Goal: Information Seeking & Learning: Learn about a topic

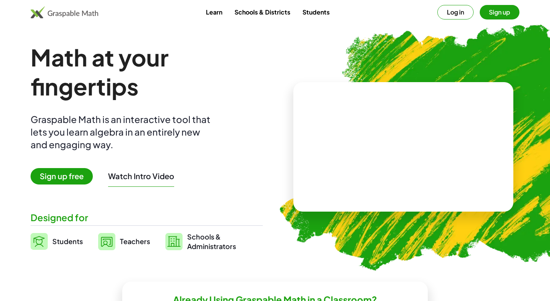
click at [143, 178] on button "Watch Intro Video" at bounding box center [141, 176] width 66 height 10
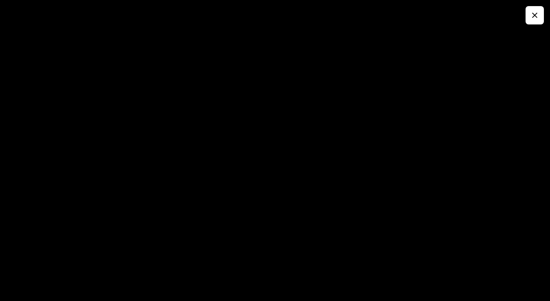
click at [532, 19] on icon "button" at bounding box center [535, 15] width 9 height 9
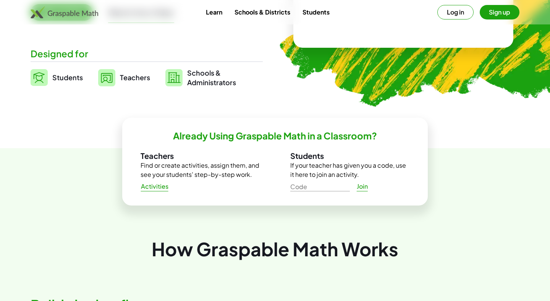
scroll to position [186, 0]
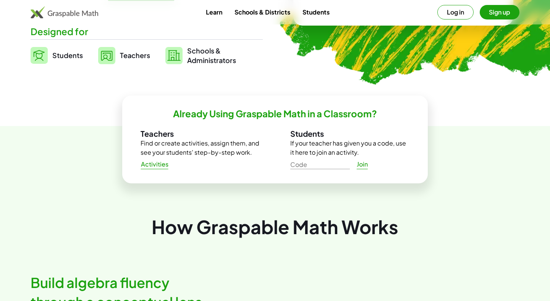
click at [156, 165] on span "Activities" at bounding box center [155, 165] width 28 height 8
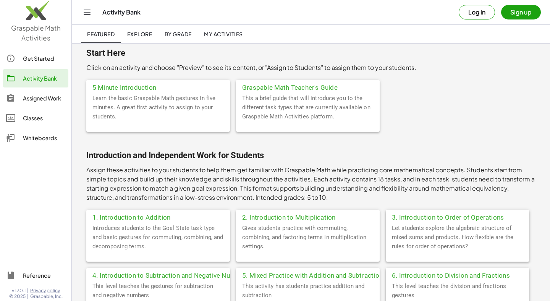
scroll to position [25, 0]
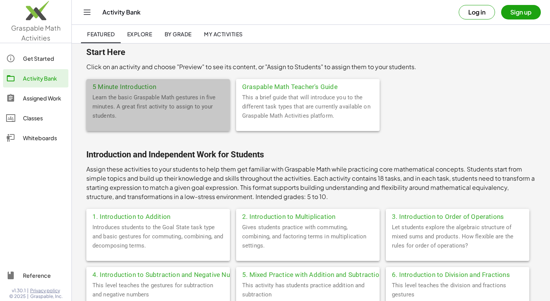
click at [144, 89] on div "5 Minute Introduction" at bounding box center [158, 86] width 144 height 14
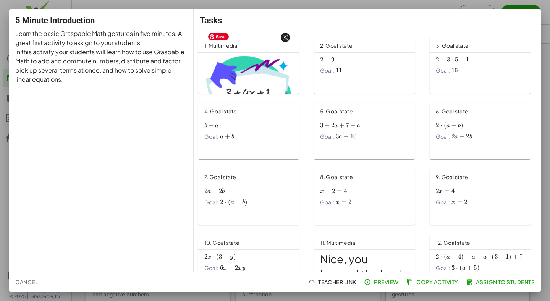
click at [235, 72] on img at bounding box center [248, 89] width 89 height 71
click at [364, 78] on div "2 + 9 2+9 2 + 9 Goal: 11 11 11" at bounding box center [364, 67] width 101 height 28
click at [35, 280] on span "Cancel" at bounding box center [26, 282] width 23 height 7
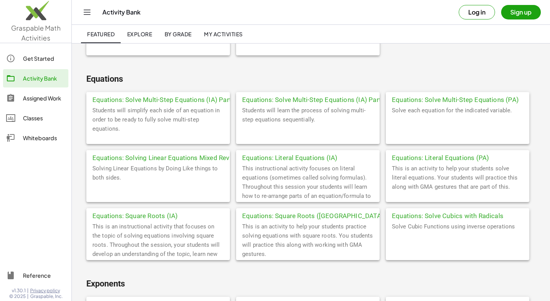
scroll to position [464, 0]
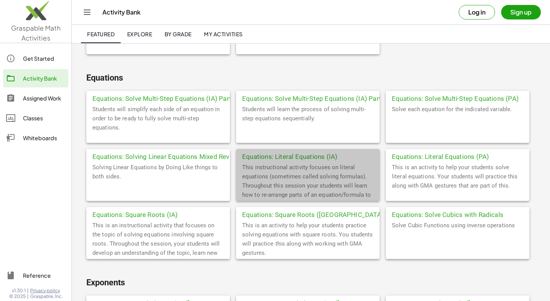
click at [342, 169] on div "This instructional activity focuses on literal equations (sometimes called solv…" at bounding box center [308, 182] width 144 height 38
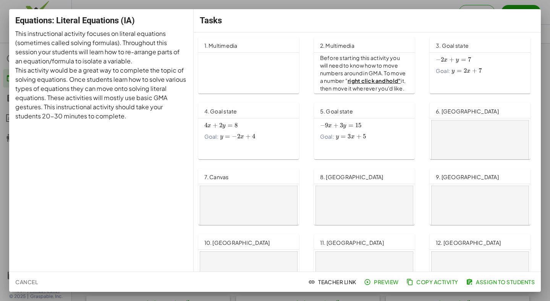
click at [21, 279] on span "Cancel" at bounding box center [26, 282] width 23 height 7
click at [24, 282] on span "Cancel" at bounding box center [26, 282] width 23 height 7
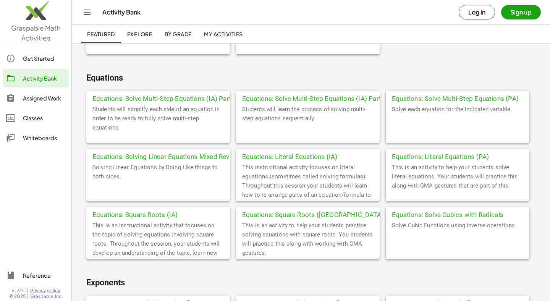
click at [0, 153] on div at bounding box center [35, 208] width 71 height 112
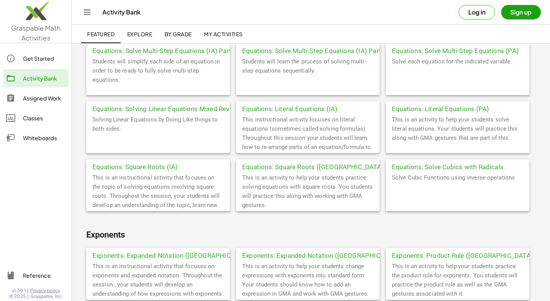
scroll to position [513, 0]
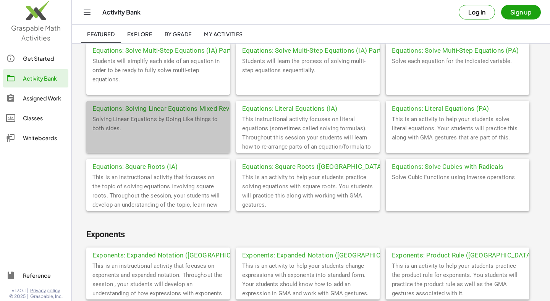
click at [173, 130] on div "Solving Linear Equations by Doing Like things to both sides." at bounding box center [158, 134] width 144 height 38
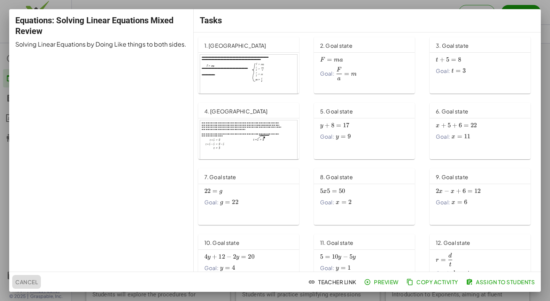
click at [33, 286] on button "Cancel" at bounding box center [26, 282] width 29 height 14
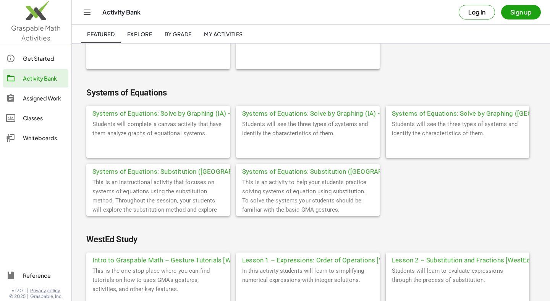
scroll to position [2131, 0]
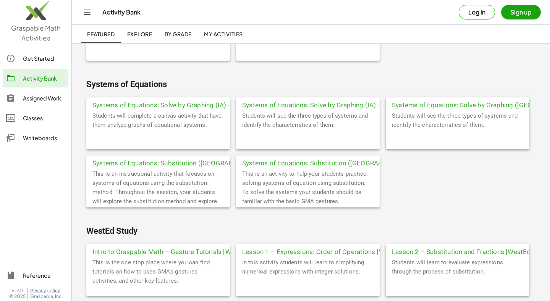
click at [171, 170] on div "This is an instructional activity that focuses on systems of equations using th…" at bounding box center [158, 188] width 144 height 38
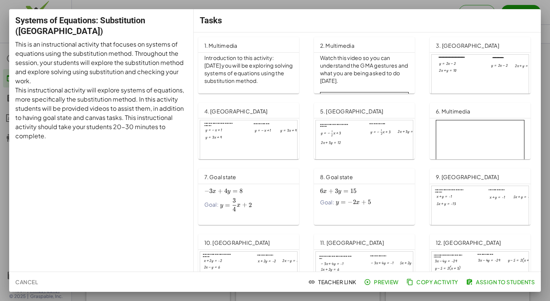
click at [488, 45] on div "3. [GEOGRAPHIC_DATA]" at bounding box center [480, 44] width 101 height 15
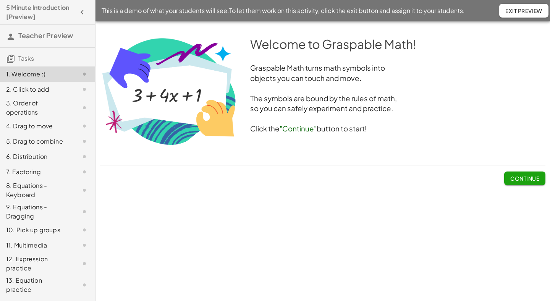
click at [525, 177] on span "Continue" at bounding box center [525, 178] width 29 height 7
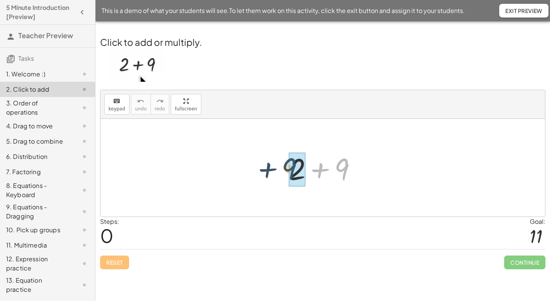
drag, startPoint x: 344, startPoint y: 163, endPoint x: 292, endPoint y: 162, distance: 52.4
click at [319, 169] on div "+ 9 + 2 + 9" at bounding box center [319, 169] width 0 height 0
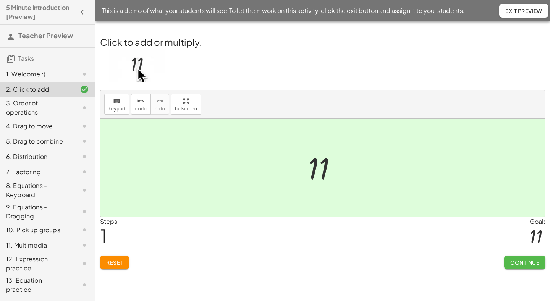
click at [526, 266] on button "Continue" at bounding box center [525, 263] width 41 height 14
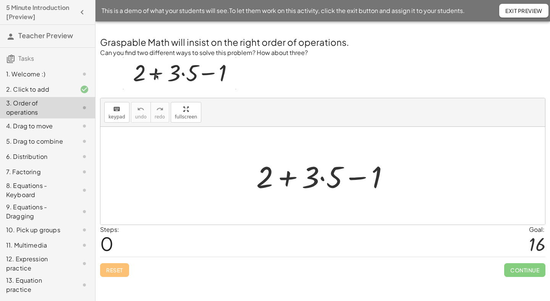
click at [327, 180] on div at bounding box center [326, 175] width 147 height 39
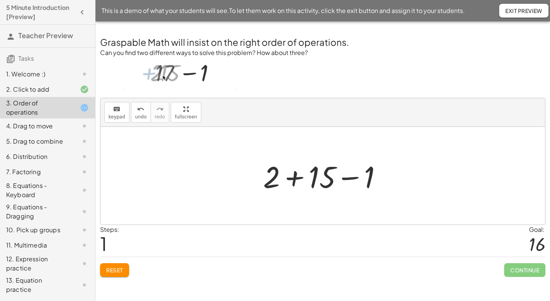
click at [294, 180] on div at bounding box center [326, 175] width 133 height 39
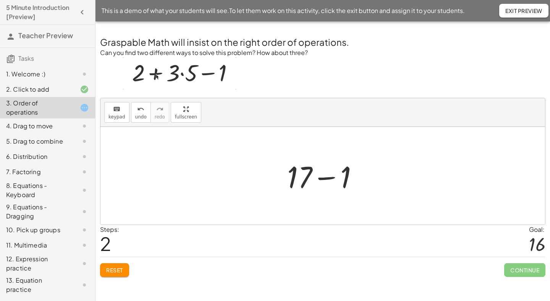
click at [321, 176] on div at bounding box center [326, 175] width 85 height 39
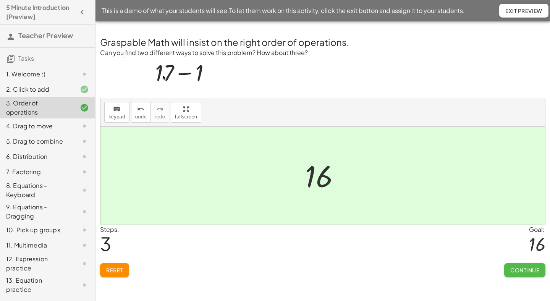
click at [522, 271] on span "Continue" at bounding box center [525, 270] width 29 height 7
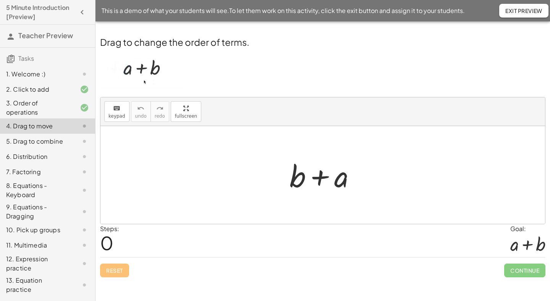
click at [335, 177] on div at bounding box center [326, 175] width 80 height 39
drag, startPoint x: 337, startPoint y: 180, endPoint x: 277, endPoint y: 167, distance: 61.0
click at [277, 167] on div "+ a + b + a" at bounding box center [323, 175] width 445 height 98
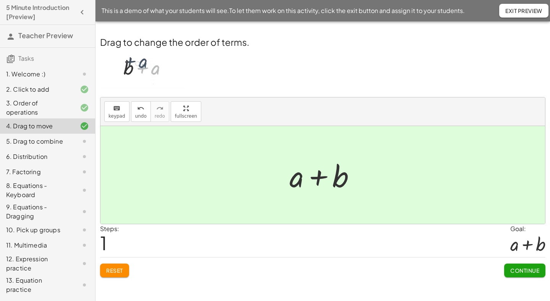
click at [521, 268] on span "Continue" at bounding box center [525, 270] width 29 height 7
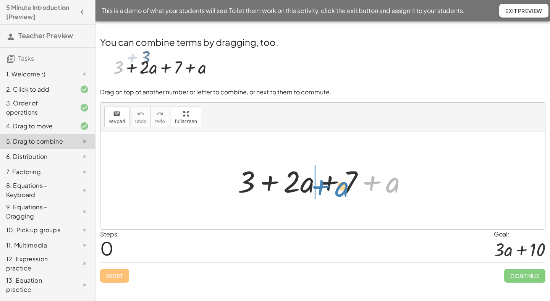
drag, startPoint x: 380, startPoint y: 182, endPoint x: 328, endPoint y: 187, distance: 52.5
click at [328, 187] on div at bounding box center [326, 180] width 184 height 39
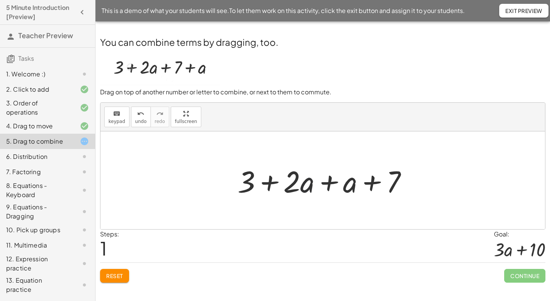
click at [309, 186] on div at bounding box center [326, 180] width 184 height 39
click at [329, 186] on div at bounding box center [326, 180] width 184 height 39
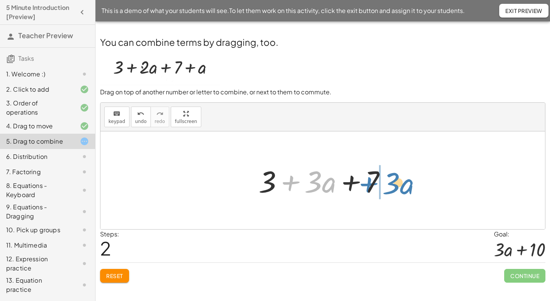
drag, startPoint x: 290, startPoint y: 183, endPoint x: 368, endPoint y: 185, distance: 78.0
click at [368, 185] on div at bounding box center [325, 180] width 141 height 39
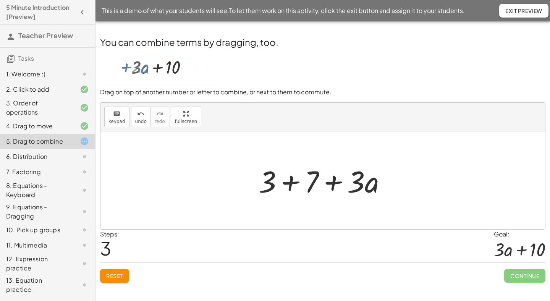
click at [294, 186] on div at bounding box center [325, 180] width 141 height 39
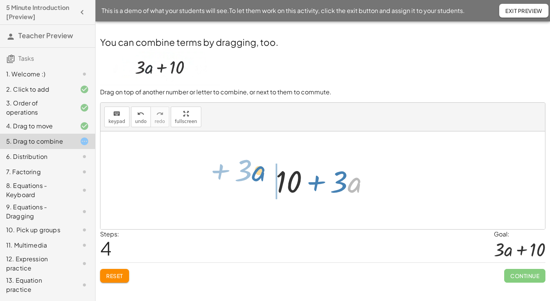
drag, startPoint x: 352, startPoint y: 188, endPoint x: 256, endPoint y: 176, distance: 96.6
click at [256, 176] on div "+ 3 + · 2 · a + 7 + a + 3 + · 2 · a + a + 7 + 3 + · 3 · a + 7 + 3 + 7 + · 3 · a…" at bounding box center [323, 180] width 445 height 98
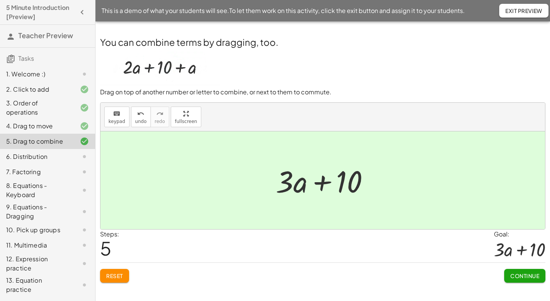
click at [525, 273] on span "Continue" at bounding box center [525, 276] width 29 height 7
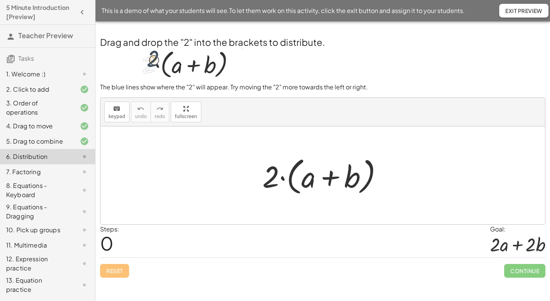
click at [283, 179] on div at bounding box center [326, 176] width 134 height 44
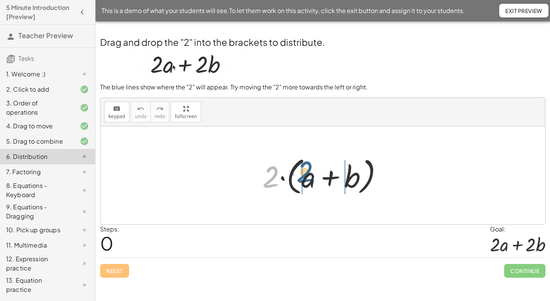
drag, startPoint x: 270, startPoint y: 175, endPoint x: 309, endPoint y: 175, distance: 39.0
click at [309, 175] on div at bounding box center [326, 176] width 134 height 44
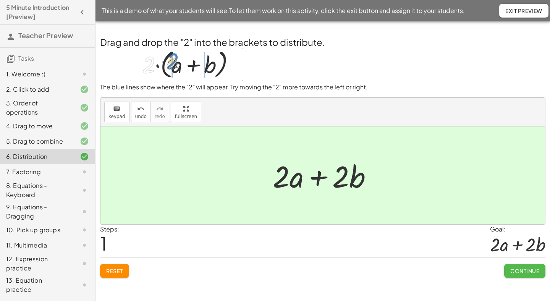
click at [538, 271] on span "Continue" at bounding box center [525, 271] width 29 height 7
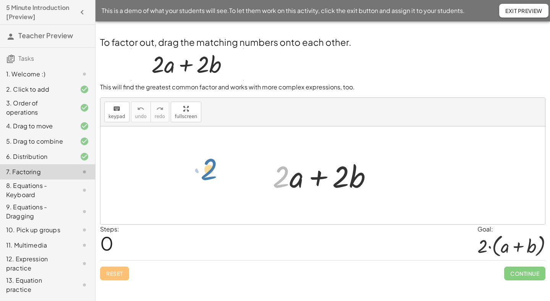
drag, startPoint x: 279, startPoint y: 179, endPoint x: 207, endPoint y: 171, distance: 72.6
click at [319, 177] on div "· 2 + · 2 · a + · 2 · b" at bounding box center [319, 177] width 0 height 0
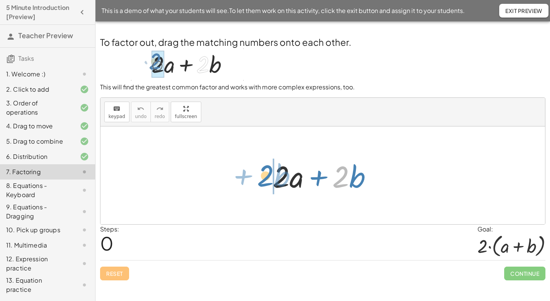
drag, startPoint x: 336, startPoint y: 181, endPoint x: 261, endPoint y: 180, distance: 75.3
click at [261, 180] on div "· 2 + · b + · 2 · a + · 2 · b" at bounding box center [323, 176] width 445 height 98
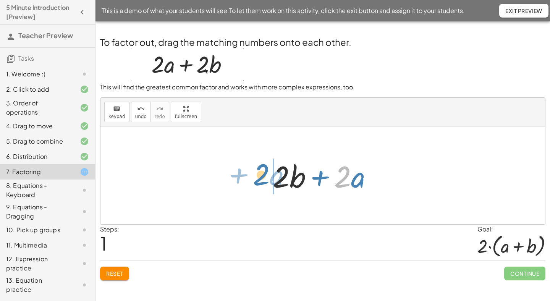
drag, startPoint x: 339, startPoint y: 179, endPoint x: 258, endPoint y: 175, distance: 81.5
click at [319, 177] on div "· 2 + · a + · 2 · a + · 2 · b" at bounding box center [319, 177] width 0 height 0
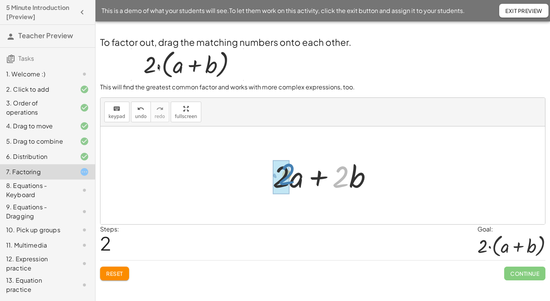
drag, startPoint x: 337, startPoint y: 179, endPoint x: 283, endPoint y: 176, distance: 54.0
click at [319, 177] on div "· 2 + · b + · 2 · a + · 2 · b" at bounding box center [319, 177] width 0 height 0
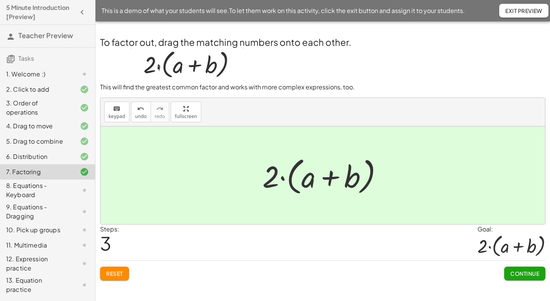
click at [512, 276] on span "Continue" at bounding box center [525, 273] width 29 height 7
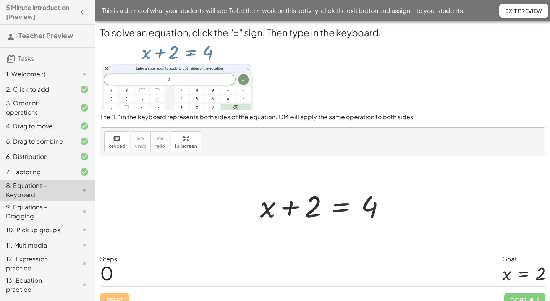
click at [341, 209] on div at bounding box center [325, 205] width 139 height 39
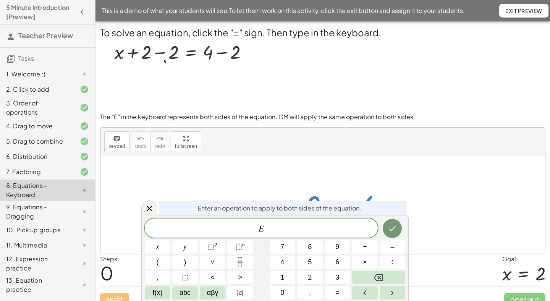
scroll to position [10, 0]
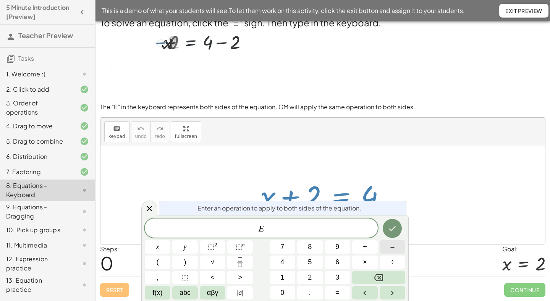
click at [391, 243] on button "–" at bounding box center [393, 246] width 26 height 13
click at [316, 276] on button "2" at bounding box center [310, 277] width 26 height 13
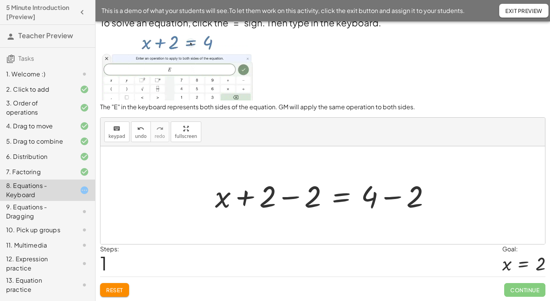
click at [286, 197] on div at bounding box center [325, 195] width 229 height 39
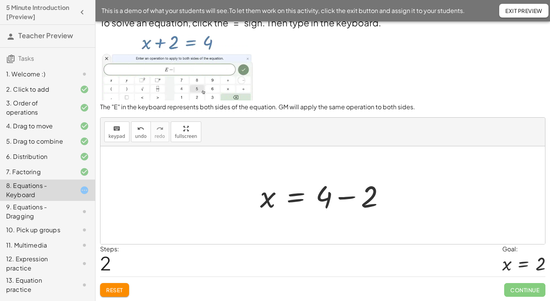
click at [350, 198] on div at bounding box center [325, 195] width 139 height 39
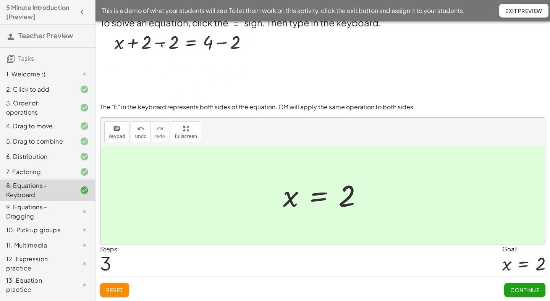
click at [528, 292] on span "Continue" at bounding box center [525, 290] width 29 height 7
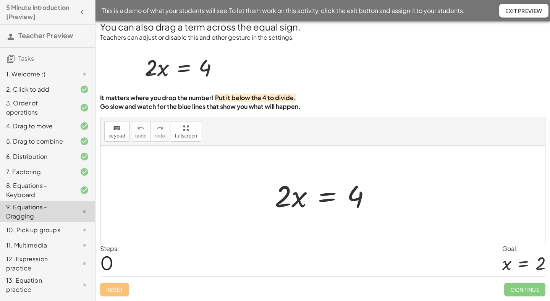
scroll to position [5, 0]
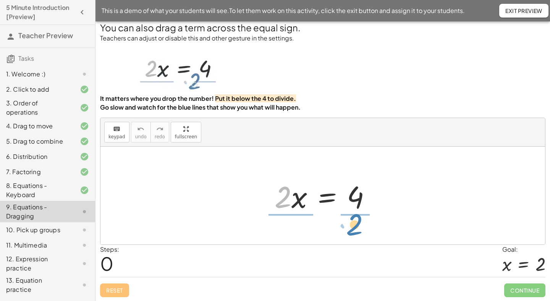
drag, startPoint x: 286, startPoint y: 197, endPoint x: 357, endPoint y: 226, distance: 77.2
click at [327, 197] on div "· 2 · 2 · x = 4" at bounding box center [327, 197] width 0 height 0
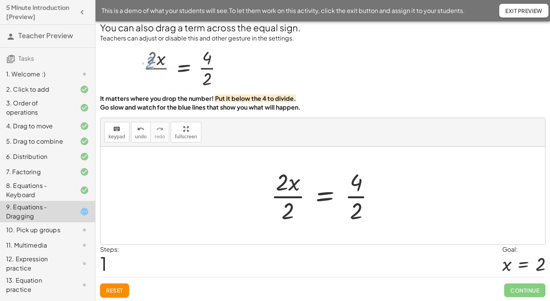
click at [289, 199] on div at bounding box center [326, 195] width 118 height 59
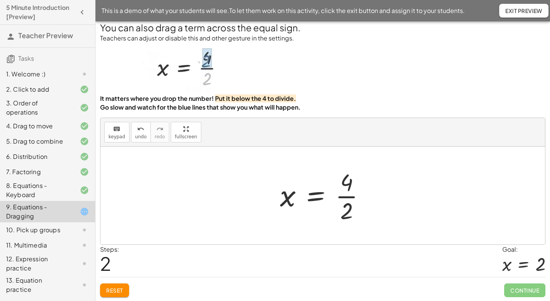
click at [351, 197] on div at bounding box center [325, 195] width 99 height 59
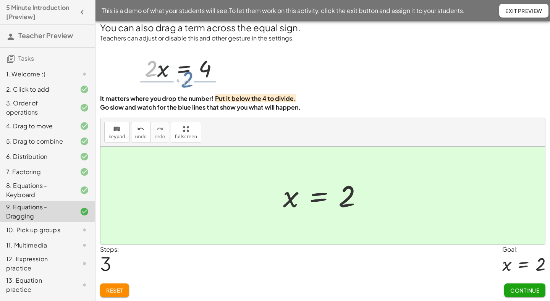
click at [538, 294] on button "Continue" at bounding box center [525, 291] width 41 height 14
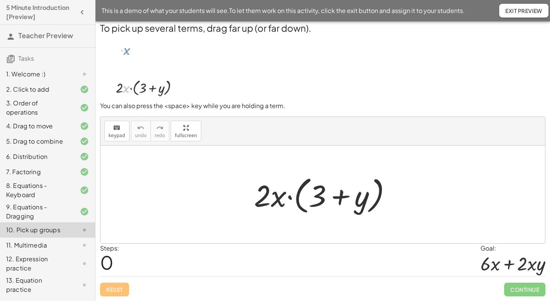
scroll to position [4, 0]
click at [287, 195] on div at bounding box center [325, 195] width 151 height 44
drag, startPoint x: 279, startPoint y: 198, endPoint x: 333, endPoint y: 175, distance: 58.7
click at [333, 175] on div at bounding box center [325, 195] width 151 height 44
drag, startPoint x: 278, startPoint y: 201, endPoint x: 284, endPoint y: 193, distance: 10.1
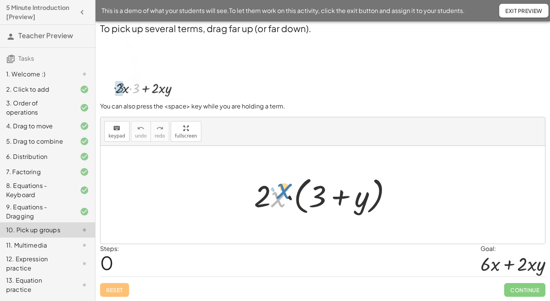
click at [284, 193] on div at bounding box center [325, 195] width 151 height 44
drag, startPoint x: 279, startPoint y: 203, endPoint x: 282, endPoint y: 202, distance: 4.0
click at [282, 202] on div at bounding box center [325, 195] width 151 height 44
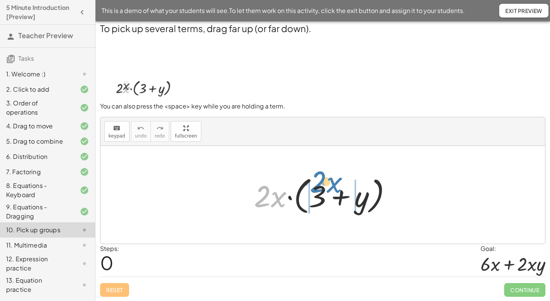
drag, startPoint x: 279, startPoint y: 203, endPoint x: 334, endPoint y: 188, distance: 56.9
click at [334, 188] on div at bounding box center [325, 195] width 151 height 44
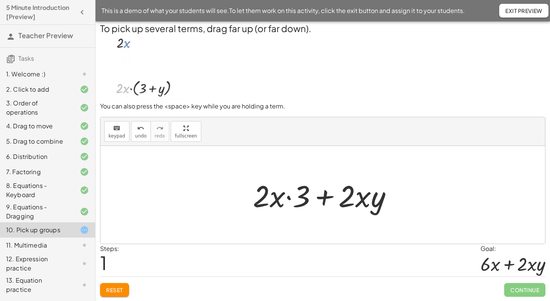
click at [291, 200] on div at bounding box center [326, 194] width 154 height 39
click at [289, 198] on div at bounding box center [326, 194] width 154 height 39
click at [276, 201] on div at bounding box center [326, 194] width 154 height 39
drag, startPoint x: 303, startPoint y: 196, endPoint x: 268, endPoint y: 192, distance: 35.3
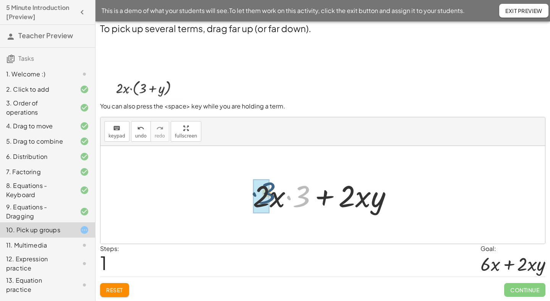
click at [319, 196] on div "· 3 + 3 + y · 2 · x · · 2 · x ·" at bounding box center [319, 196] width 0 height 0
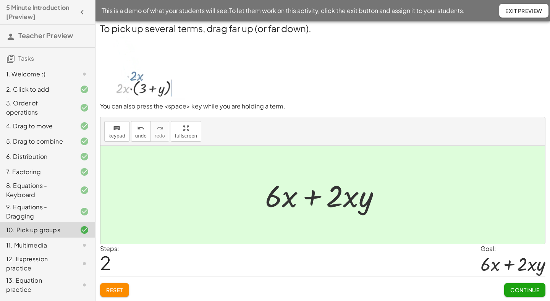
click at [518, 294] on button "Continue" at bounding box center [525, 290] width 41 height 14
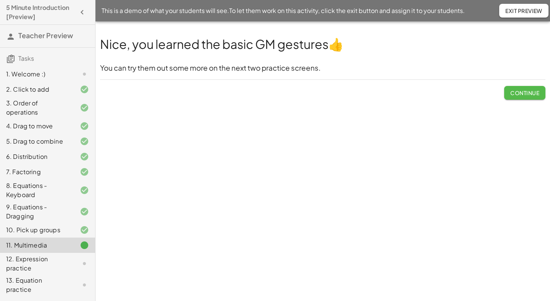
click at [515, 96] on span "Continue" at bounding box center [525, 92] width 29 height 7
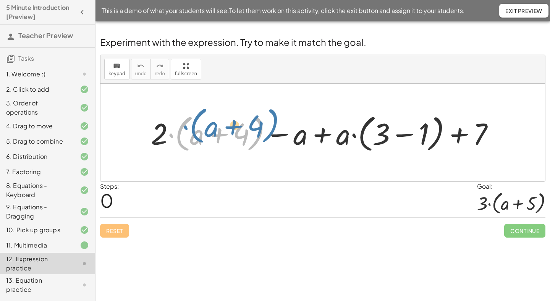
drag, startPoint x: 171, startPoint y: 136, endPoint x: 182, endPoint y: 129, distance: 13.8
click at [182, 129] on div at bounding box center [325, 133] width 357 height 44
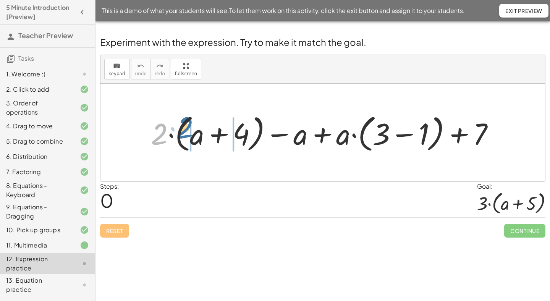
drag, startPoint x: 162, startPoint y: 130, endPoint x: 193, endPoint y: 126, distance: 32.0
click at [193, 126] on div at bounding box center [325, 133] width 357 height 44
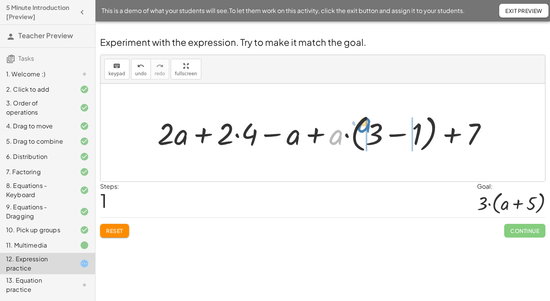
drag, startPoint x: 335, startPoint y: 137, endPoint x: 364, endPoint y: 125, distance: 31.3
click at [364, 125] on div at bounding box center [326, 133] width 344 height 44
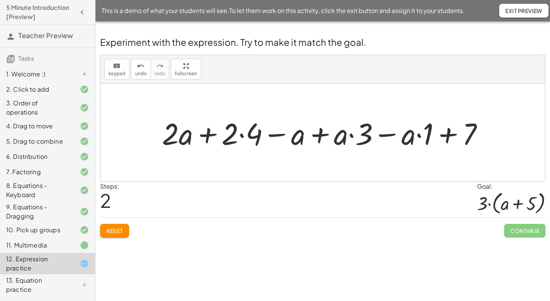
click at [420, 135] on div at bounding box center [325, 132] width 335 height 39
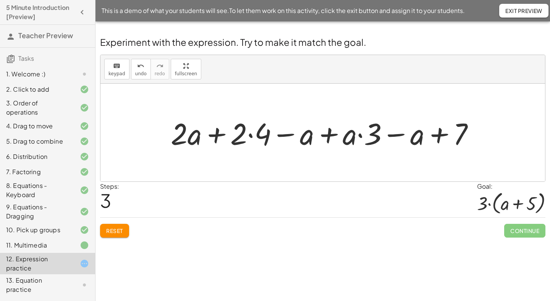
click at [361, 136] on div at bounding box center [326, 132] width 318 height 39
click at [252, 136] on div at bounding box center [326, 132] width 318 height 39
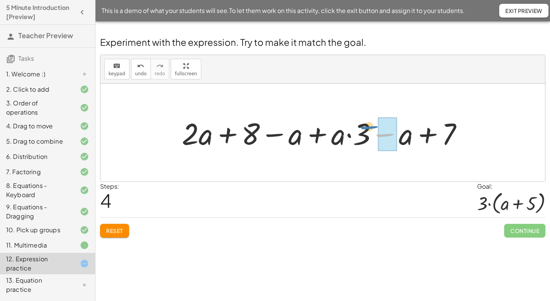
click at [371, 131] on div at bounding box center [325, 132] width 295 height 39
drag, startPoint x: 362, startPoint y: 129, endPoint x: 334, endPoint y: 126, distance: 27.7
click at [334, 126] on div at bounding box center [325, 132] width 295 height 39
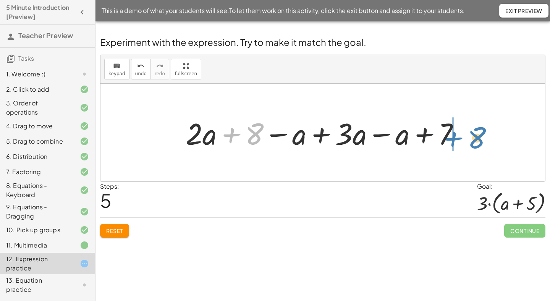
drag, startPoint x: 263, startPoint y: 132, endPoint x: 485, endPoint y: 135, distance: 222.1
click at [485, 135] on div "+ · 2 · ( + a + 4 ) − a + · a · ( + 3 − 1 ) + 7 + · 2 · a + · 2 · 4 − a + · a ·…" at bounding box center [323, 133] width 445 height 98
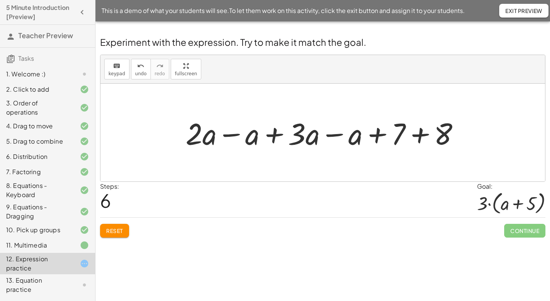
click at [234, 136] on div at bounding box center [326, 132] width 288 height 39
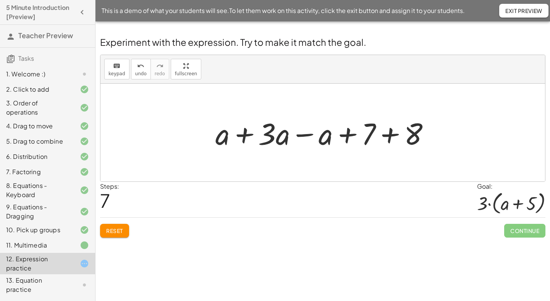
click at [247, 137] on div at bounding box center [326, 132] width 228 height 39
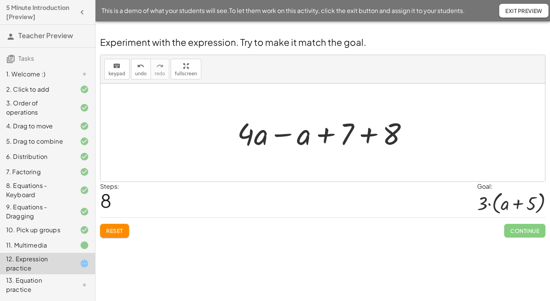
click at [274, 138] on div at bounding box center [326, 132] width 185 height 39
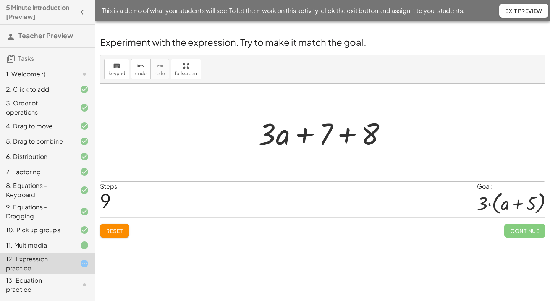
click at [347, 136] on div at bounding box center [326, 132] width 143 height 39
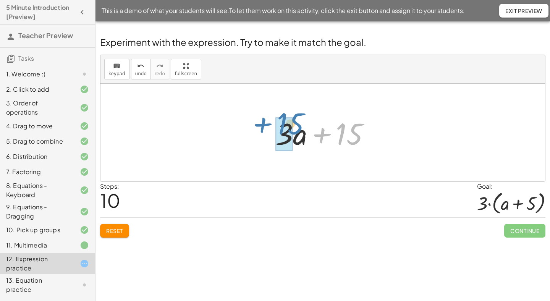
drag, startPoint x: 349, startPoint y: 129, endPoint x: 290, endPoint y: 118, distance: 59.9
click at [319, 133] on div "+ 15 + + · a · 3 15" at bounding box center [319, 133] width 0 height 0
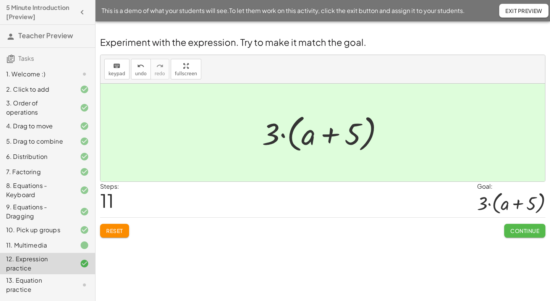
click at [529, 229] on span "Continue" at bounding box center [525, 230] width 29 height 7
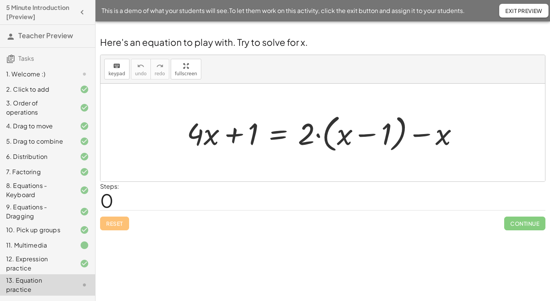
click at [319, 135] on div at bounding box center [326, 133] width 286 height 44
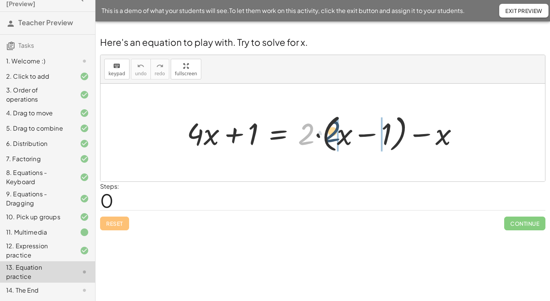
drag, startPoint x: 309, startPoint y: 136, endPoint x: 344, endPoint y: 136, distance: 35.6
click at [344, 136] on div at bounding box center [326, 133] width 286 height 44
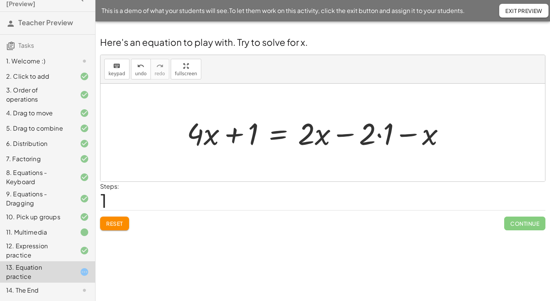
click at [382, 137] on div at bounding box center [319, 132] width 272 height 39
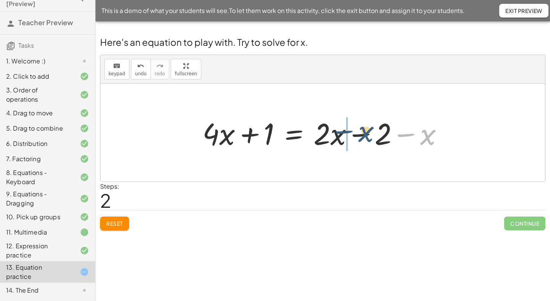
drag, startPoint x: 427, startPoint y: 137, endPoint x: 364, endPoint y: 135, distance: 63.1
click at [364, 135] on div at bounding box center [326, 132] width 255 height 39
click at [363, 136] on div at bounding box center [326, 132] width 255 height 39
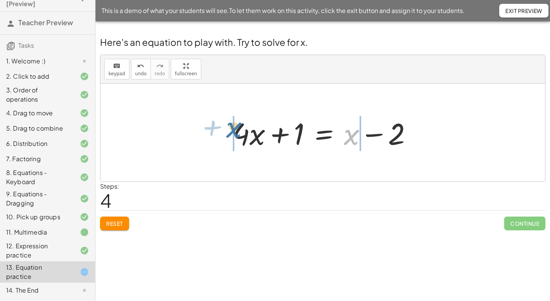
drag, startPoint x: 353, startPoint y: 138, endPoint x: 233, endPoint y: 131, distance: 120.2
click at [324, 133] on div "+ x + · 4 · x + 1 = + − 2 x" at bounding box center [324, 133] width 0 height 0
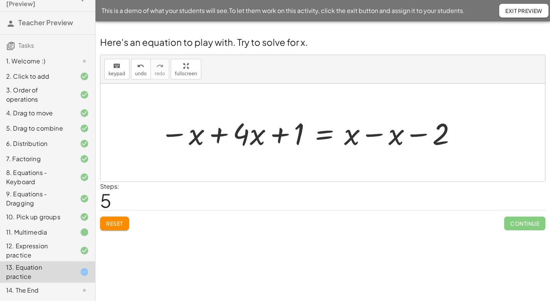
click at [378, 135] on div at bounding box center [308, 132] width 305 height 39
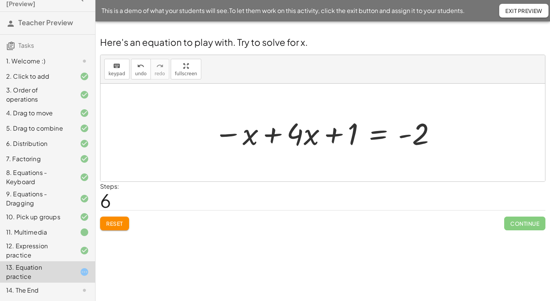
click at [272, 133] on div at bounding box center [325, 132] width 231 height 39
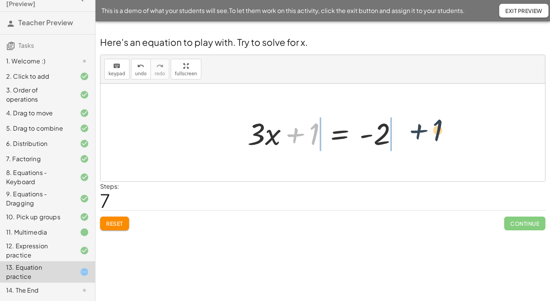
drag, startPoint x: 294, startPoint y: 135, endPoint x: 421, endPoint y: 131, distance: 127.3
click at [421, 131] on div "+ · 4 · x + 1 = + · 2 · ( + x − 1 ) − x + · 4 · x + 1 = + · 2 · x − · 2 · 1 − x…" at bounding box center [323, 133] width 445 height 98
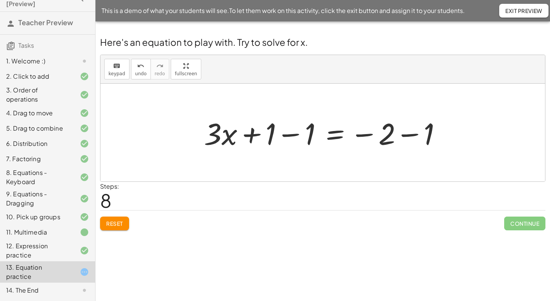
click at [288, 134] on div at bounding box center [326, 132] width 252 height 39
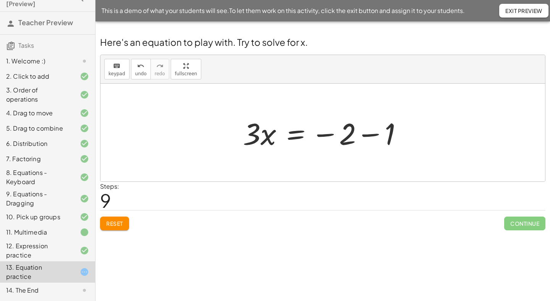
click at [370, 133] on div at bounding box center [325, 132] width 173 height 39
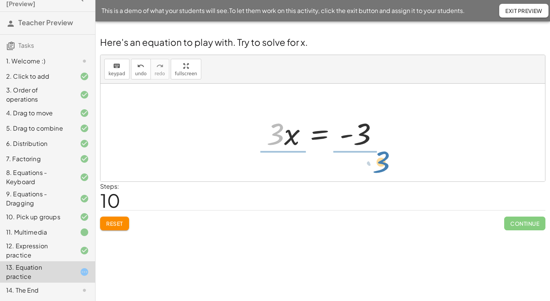
drag, startPoint x: 268, startPoint y: 136, endPoint x: 373, endPoint y: 162, distance: 108.6
click at [373, 162] on div "+ · 4 · x + 1 = + · 2 · ( + x − 1 ) − x + · 4 · x + 1 = + · 2 · x − · 2 · 1 − x…" at bounding box center [323, 133] width 445 height 98
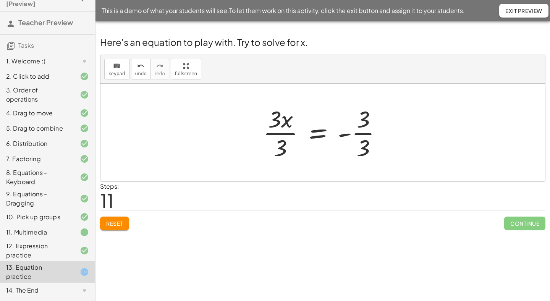
click at [364, 139] on div at bounding box center [326, 132] width 133 height 59
click at [290, 135] on div at bounding box center [326, 132] width 120 height 59
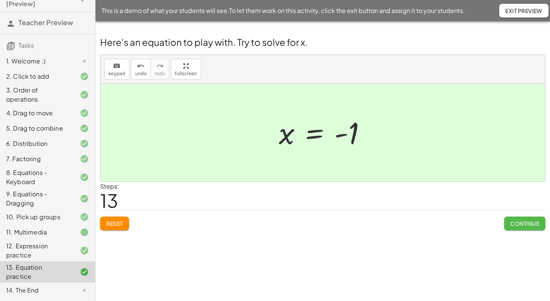
click at [530, 223] on span "Continue" at bounding box center [525, 223] width 29 height 7
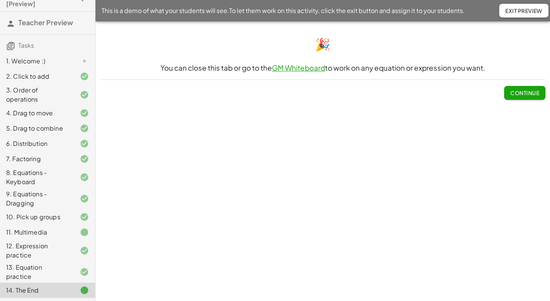
click at [521, 95] on span "Continue" at bounding box center [525, 92] width 29 height 7
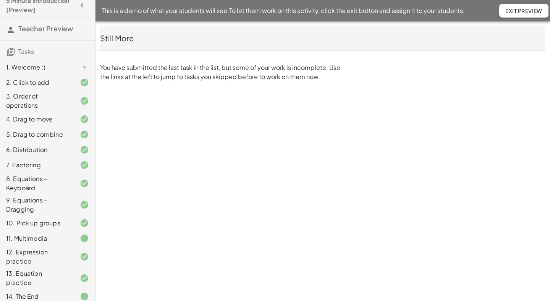
scroll to position [13, 0]
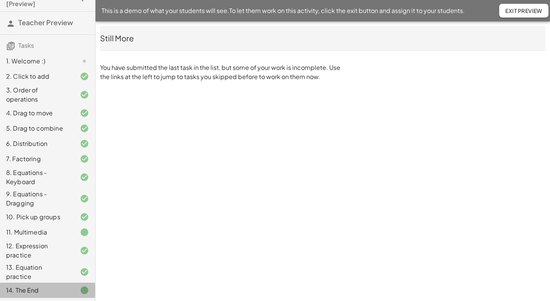
click at [39, 290] on div "14. The End" at bounding box center [37, 290] width 62 height 9
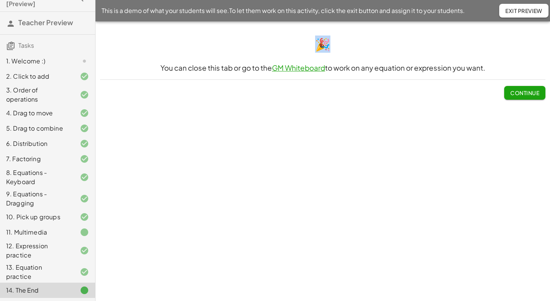
drag, startPoint x: 320, startPoint y: 44, endPoint x: 383, endPoint y: 37, distance: 63.8
click at [383, 37] on h1 "🎉" at bounding box center [323, 44] width 446 height 17
click at [517, 94] on span "Continue" at bounding box center [525, 92] width 29 height 7
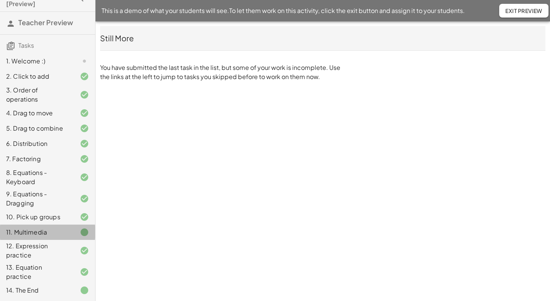
click at [47, 230] on div "11. Multimedia" at bounding box center [37, 232] width 62 height 9
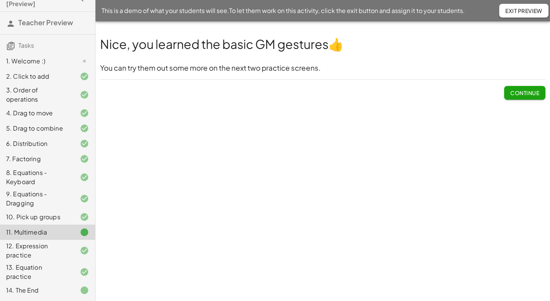
click at [343, 47] on span "👍" at bounding box center [336, 43] width 15 height 15
click at [206, 70] on h3 "You can try them out some more on the next two practice screens." at bounding box center [323, 68] width 446 height 10
click at [523, 93] on span "Continue" at bounding box center [525, 92] width 29 height 7
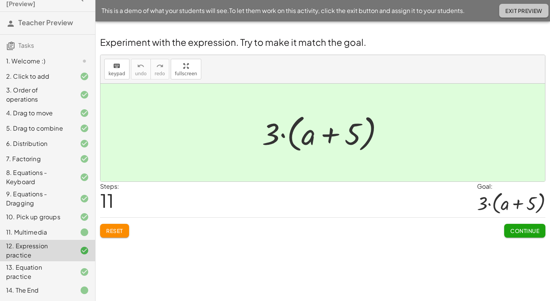
click at [523, 15] on button "Exit Preview" at bounding box center [524, 11] width 49 height 14
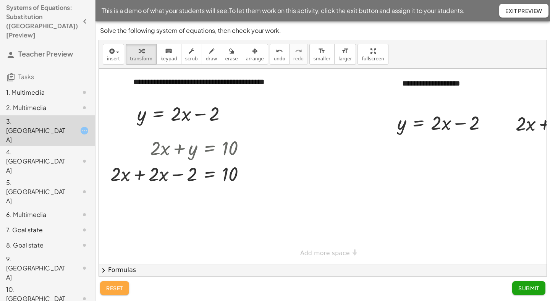
click at [116, 289] on span "reset" at bounding box center [114, 288] width 17 height 7
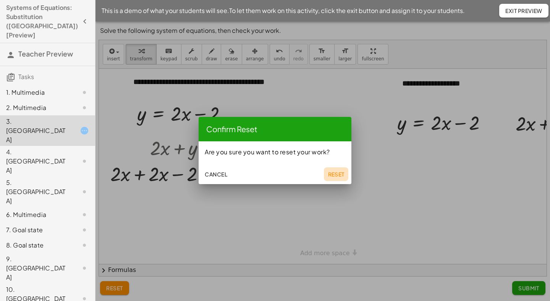
click at [344, 174] on span "Reset" at bounding box center [336, 174] width 17 height 7
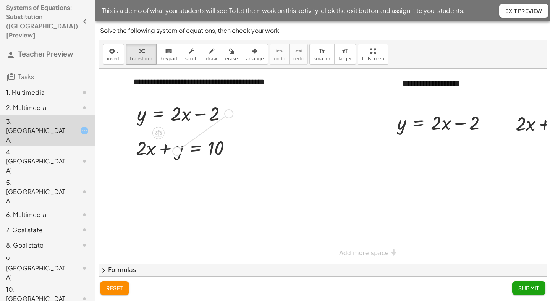
drag, startPoint x: 230, startPoint y: 113, endPoint x: 177, endPoint y: 151, distance: 64.8
click at [177, 151] on div "**********" at bounding box center [362, 166] width 526 height 195
drag, startPoint x: 181, startPoint y: 117, endPoint x: 180, endPoint y: 152, distance: 34.8
click at [159, 114] on div "· 2 y = + · 2 · x − 2" at bounding box center [159, 114] width 0 height 0
click at [159, 133] on icon at bounding box center [158, 133] width 7 height 6
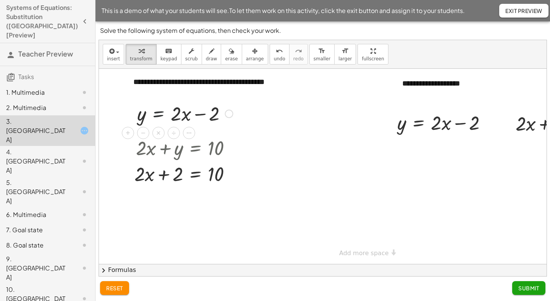
click at [162, 102] on div at bounding box center [185, 113] width 104 height 26
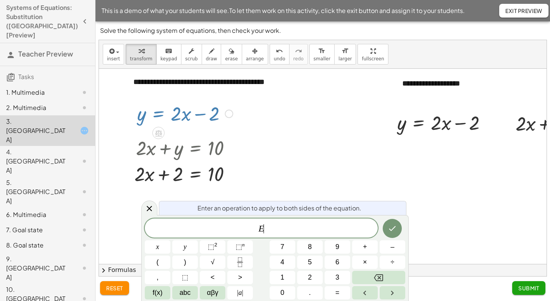
scroll to position [7, 0]
